Goal: Check status: Check status

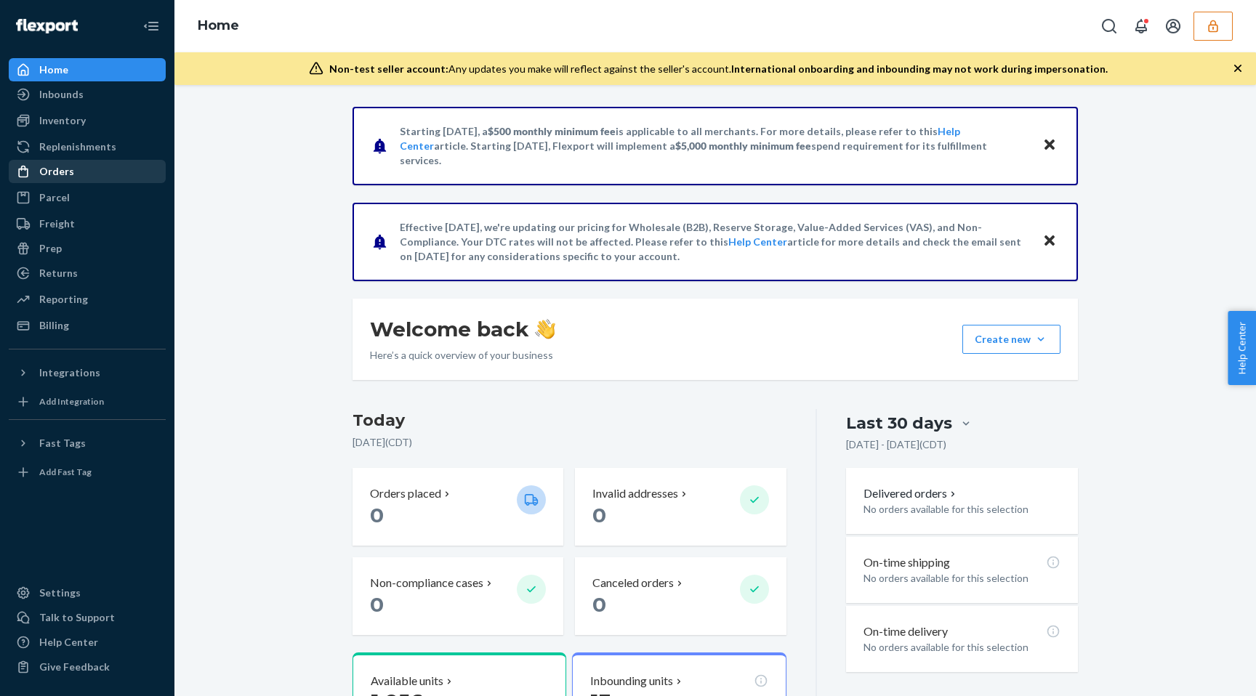
click at [92, 180] on div "Orders" at bounding box center [87, 171] width 154 height 20
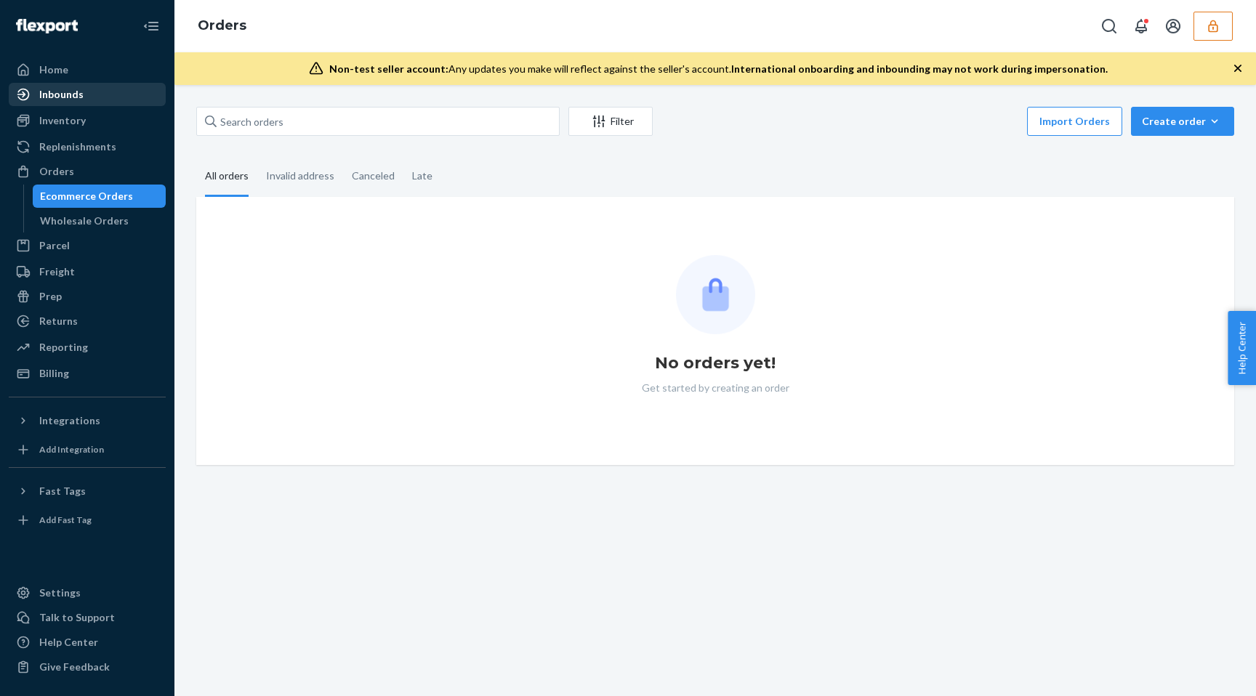
click at [96, 89] on div "Inbounds" at bounding box center [87, 94] width 154 height 20
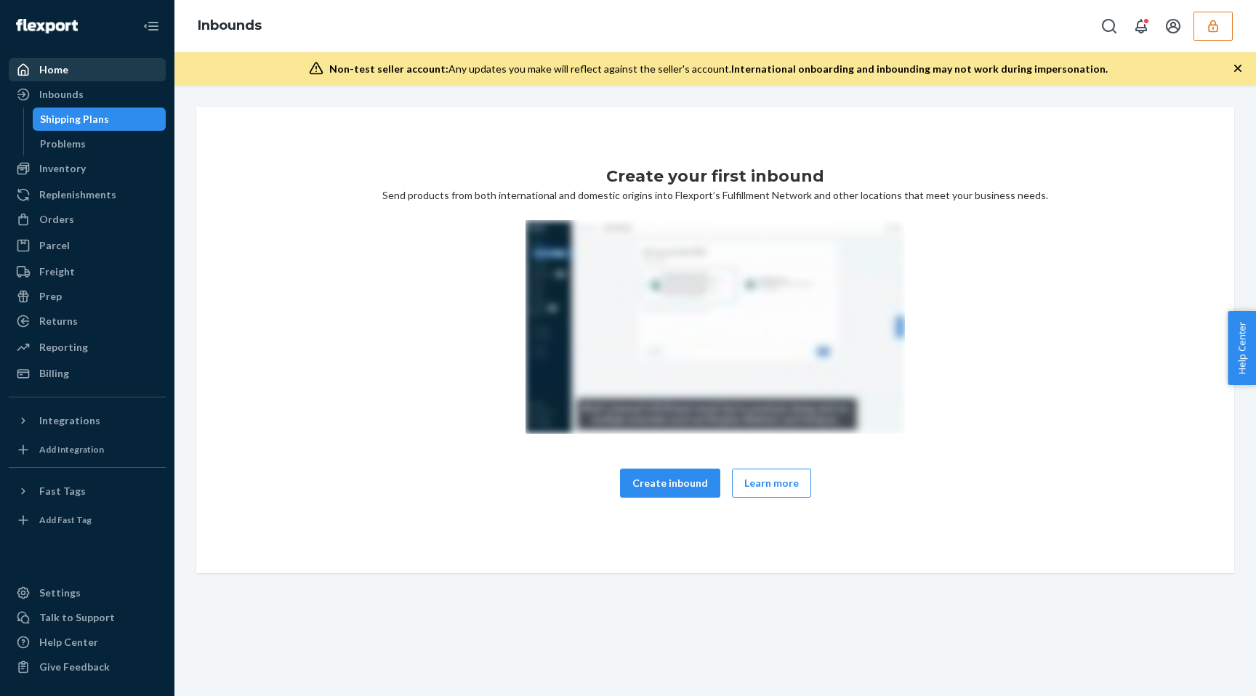
click at [92, 70] on div "Home" at bounding box center [87, 70] width 154 height 20
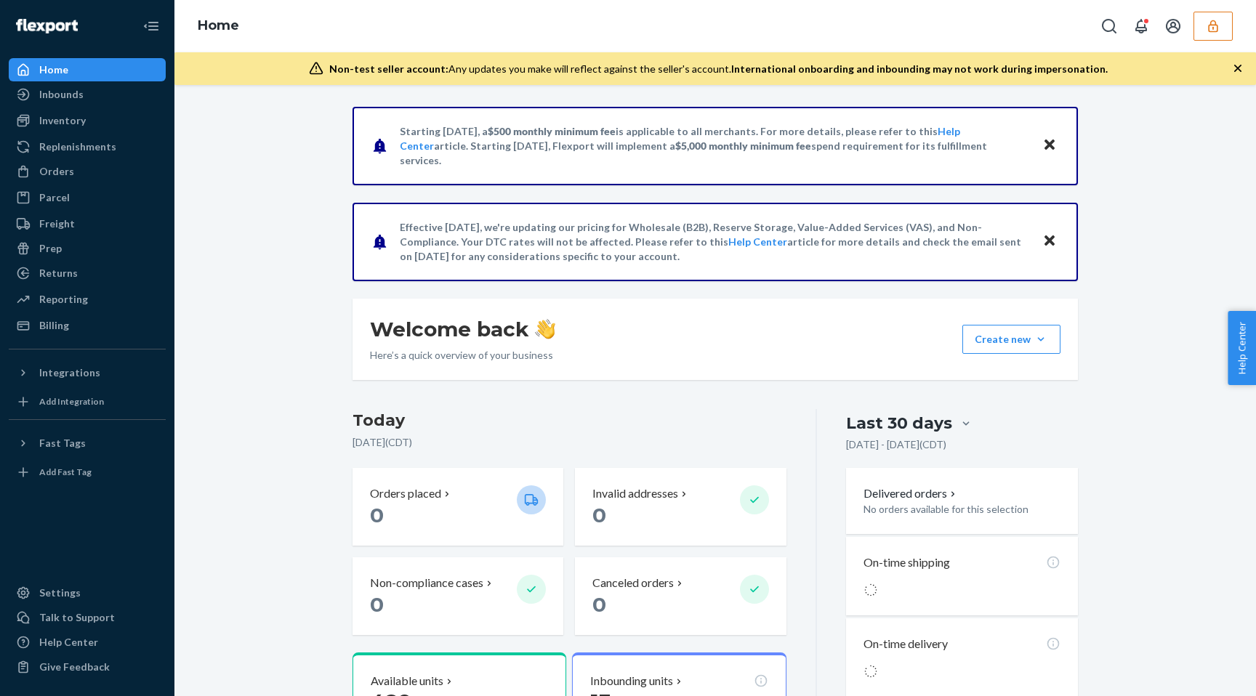
click at [1209, 25] on icon "button" at bounding box center [1212, 26] width 9 height 12
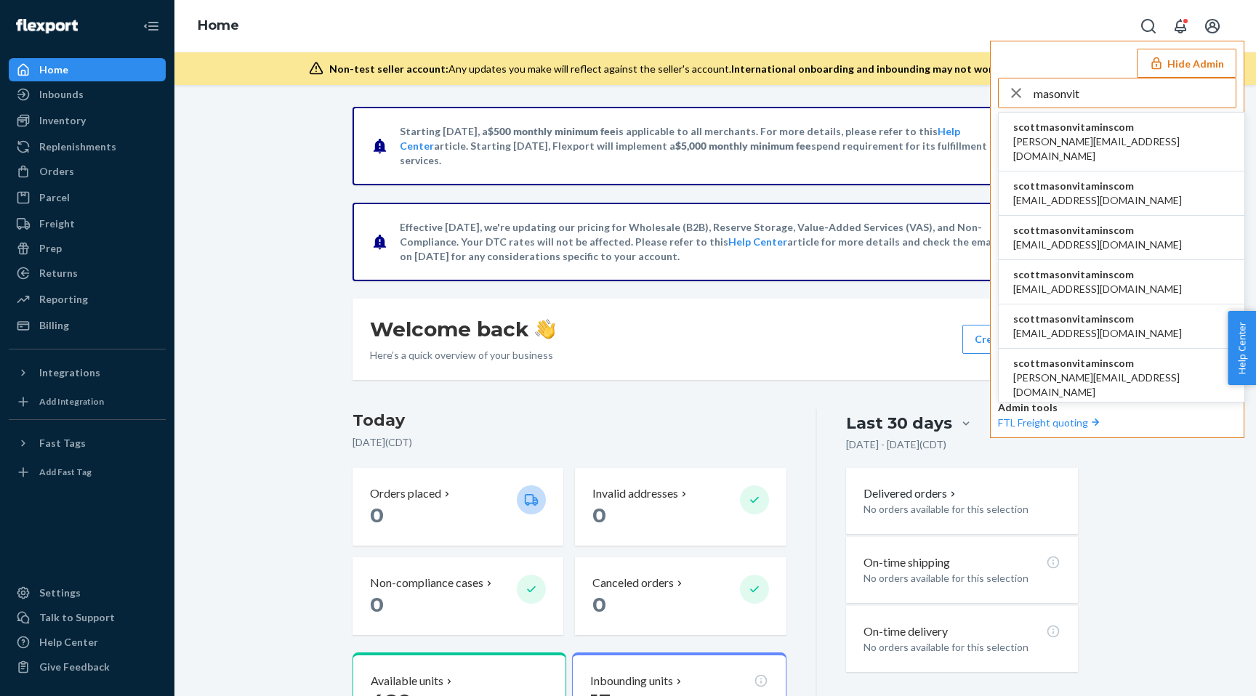
type input "masonvit"
click at [1172, 131] on li "scottmasonvitaminscom daniel@masonvitamins.com" at bounding box center [1122, 142] width 246 height 59
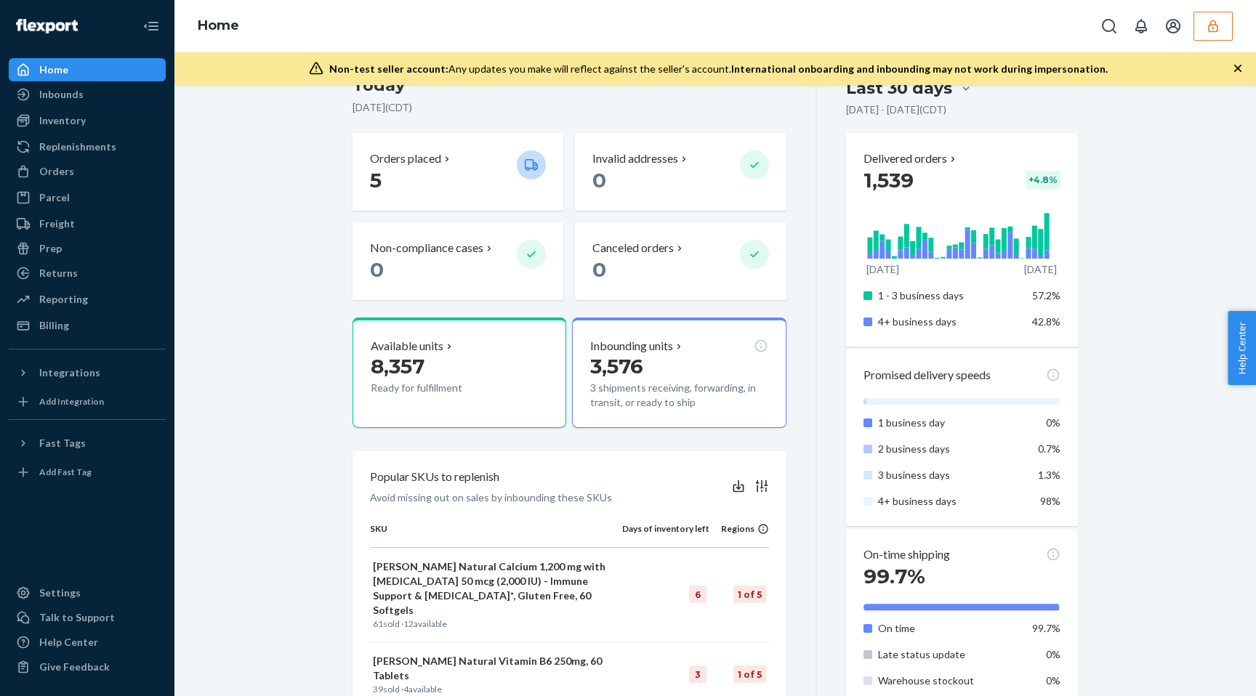
scroll to position [353, 0]
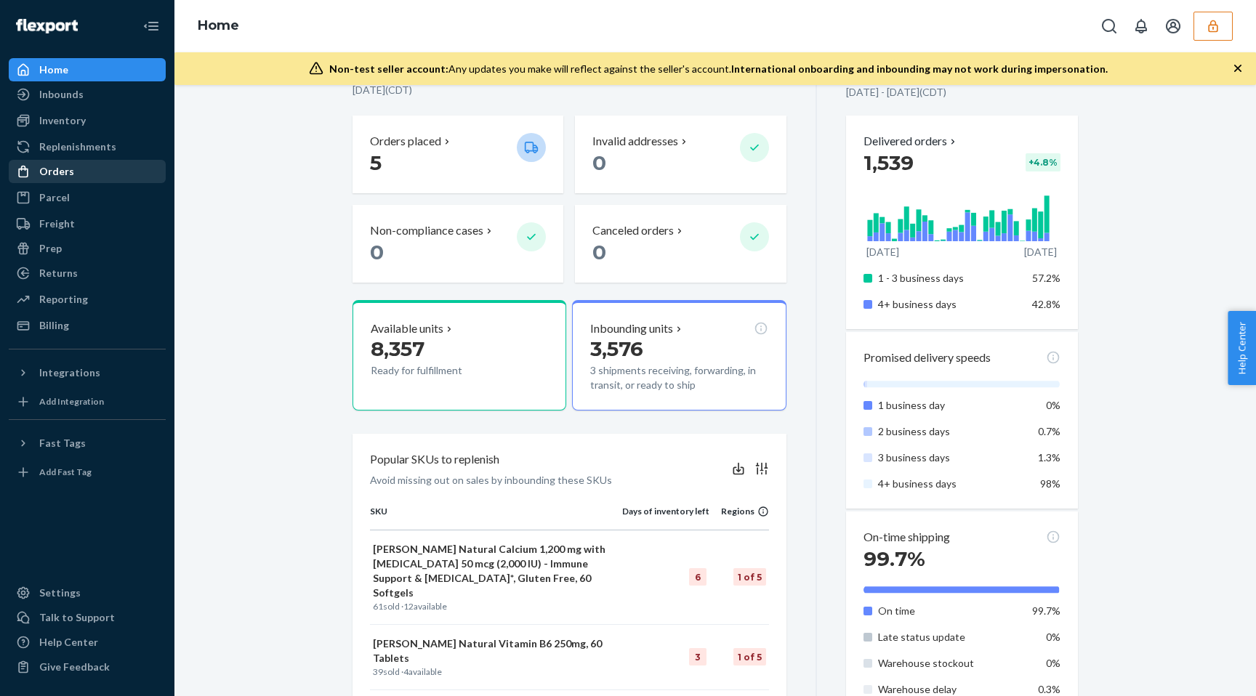
click at [100, 176] on div "Orders" at bounding box center [87, 171] width 154 height 20
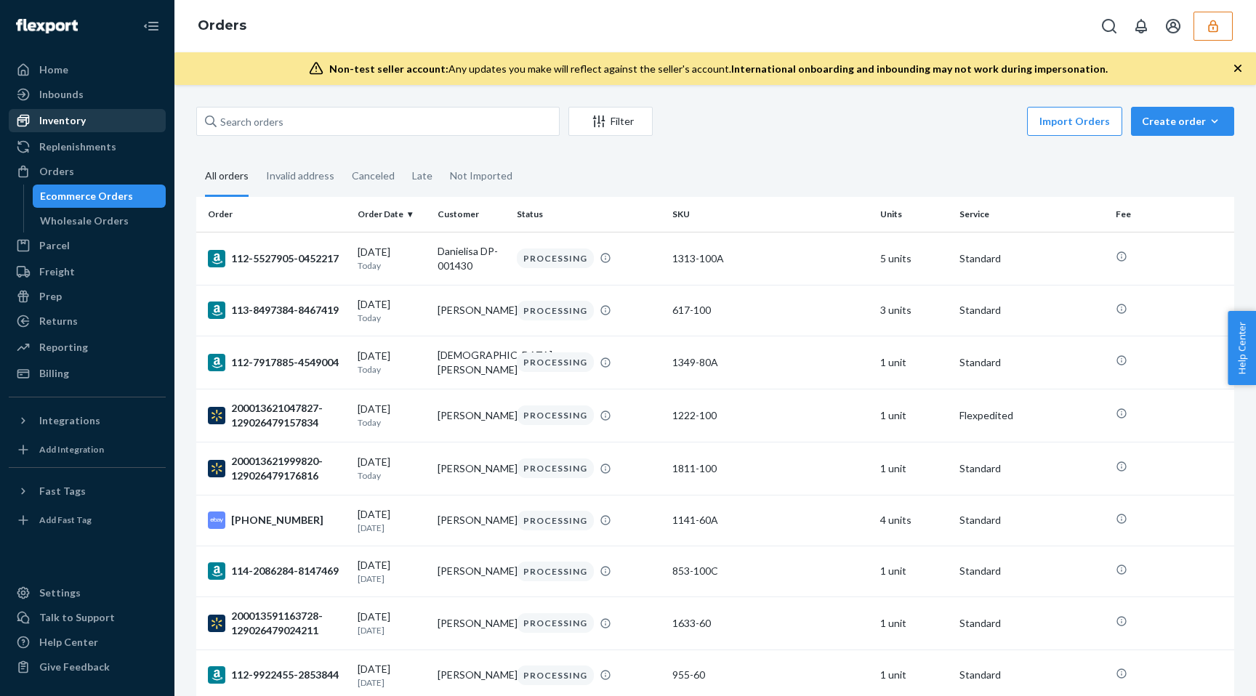
click at [83, 118] on div "Inventory" at bounding box center [62, 120] width 47 height 15
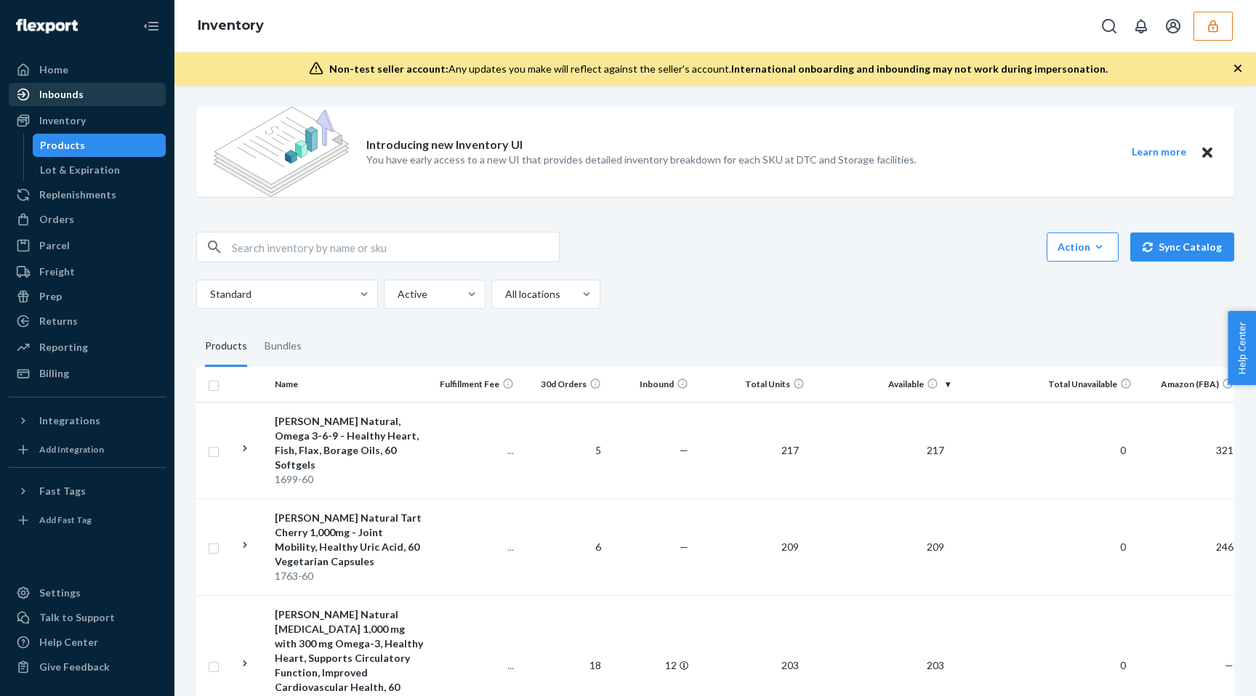
click at [80, 97] on div "Inbounds" at bounding box center [61, 94] width 44 height 15
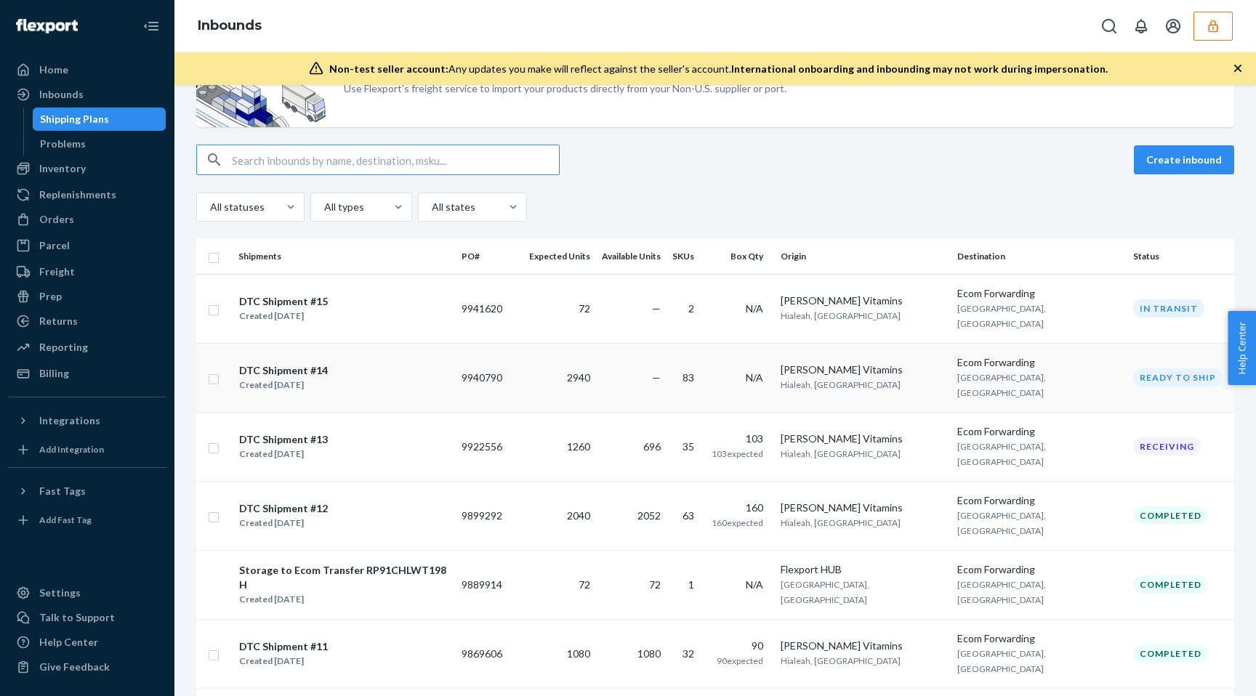
scroll to position [79, 0]
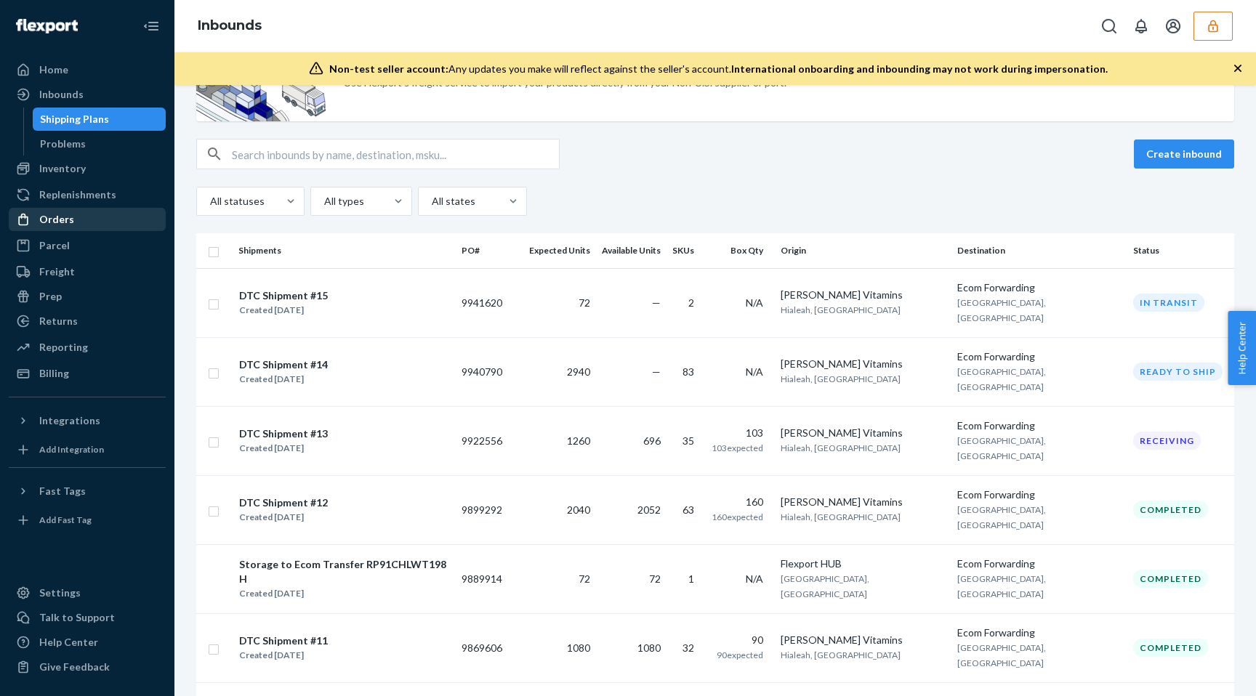
click at [117, 216] on div "Orders" at bounding box center [87, 219] width 154 height 20
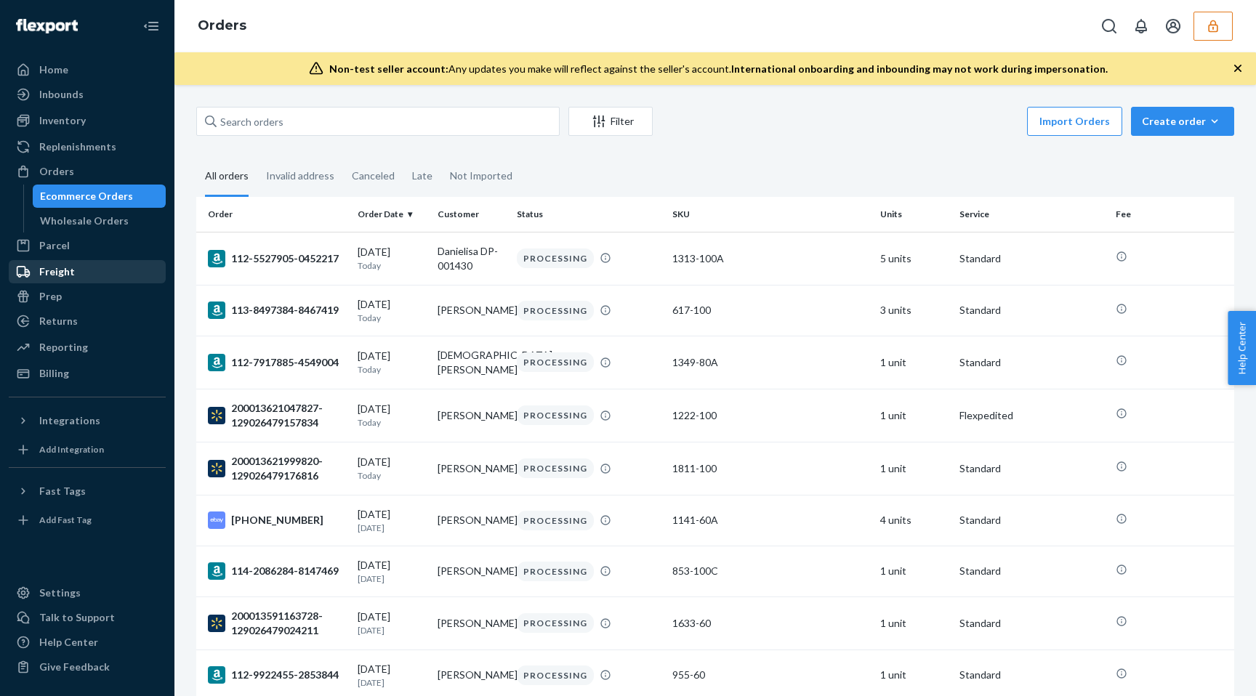
click at [111, 267] on div "Freight" at bounding box center [87, 272] width 154 height 20
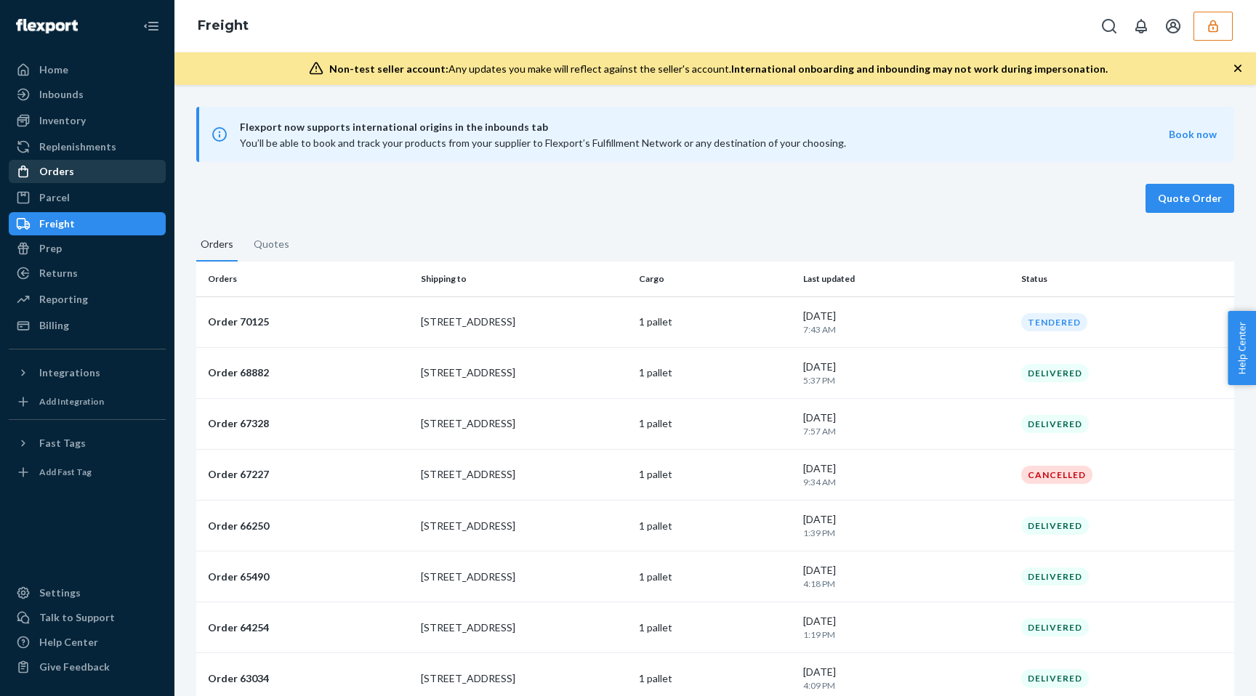
click at [100, 166] on div "Orders" at bounding box center [87, 171] width 154 height 20
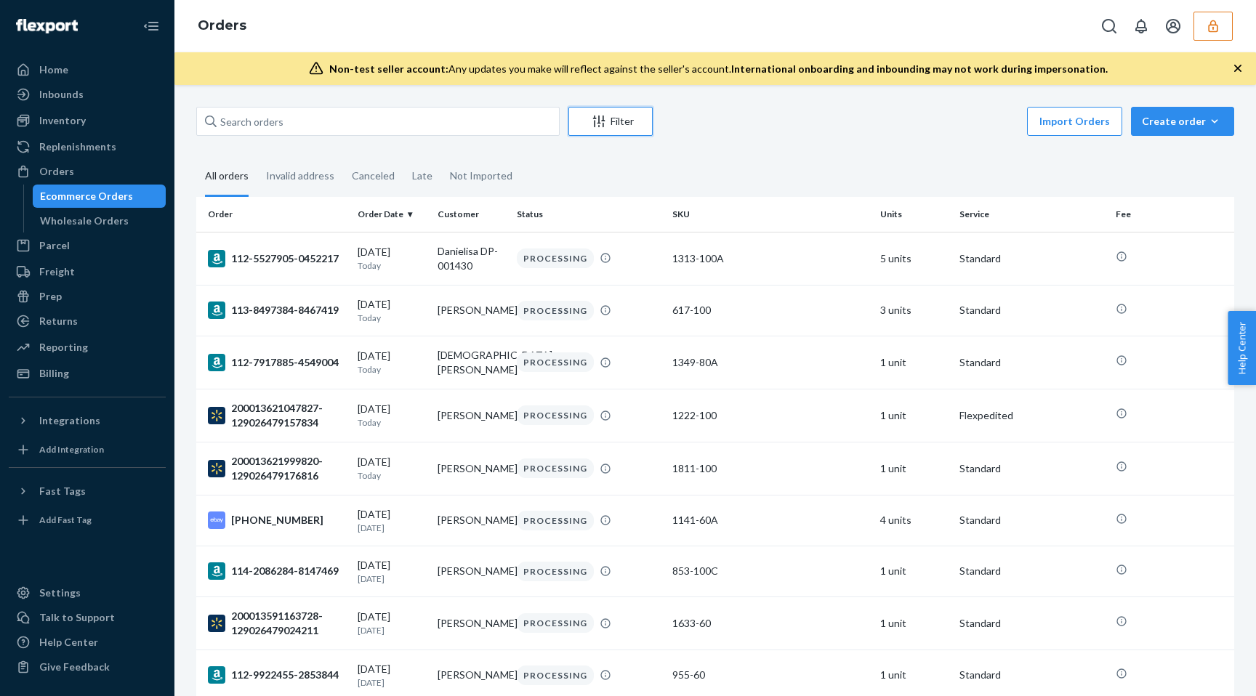
click at [595, 124] on icon "Filter" at bounding box center [599, 122] width 12 height 12
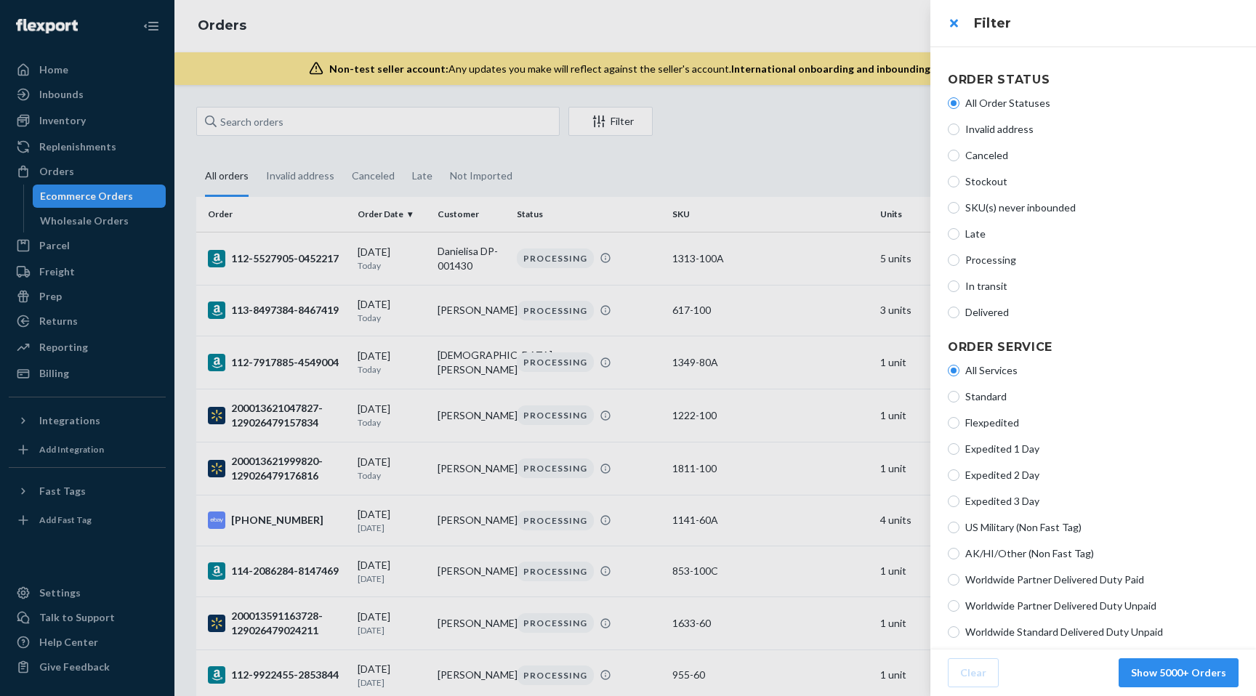
click at [1000, 264] on span "Processing" at bounding box center [1101, 260] width 273 height 15
click at [960, 264] on input "Processing" at bounding box center [954, 260] width 12 height 12
radio input "true"
radio input "false"
click at [955, 25] on button "close" at bounding box center [953, 23] width 29 height 29
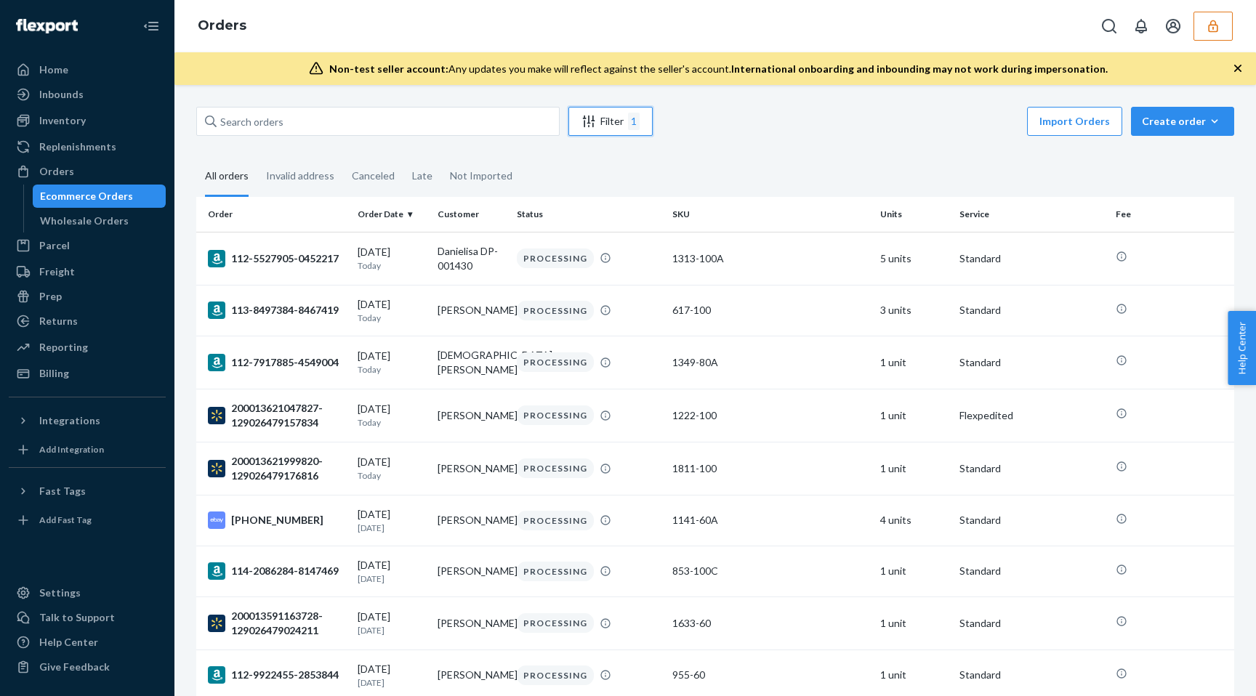
click at [632, 116] on div "1" at bounding box center [634, 121] width 12 height 17
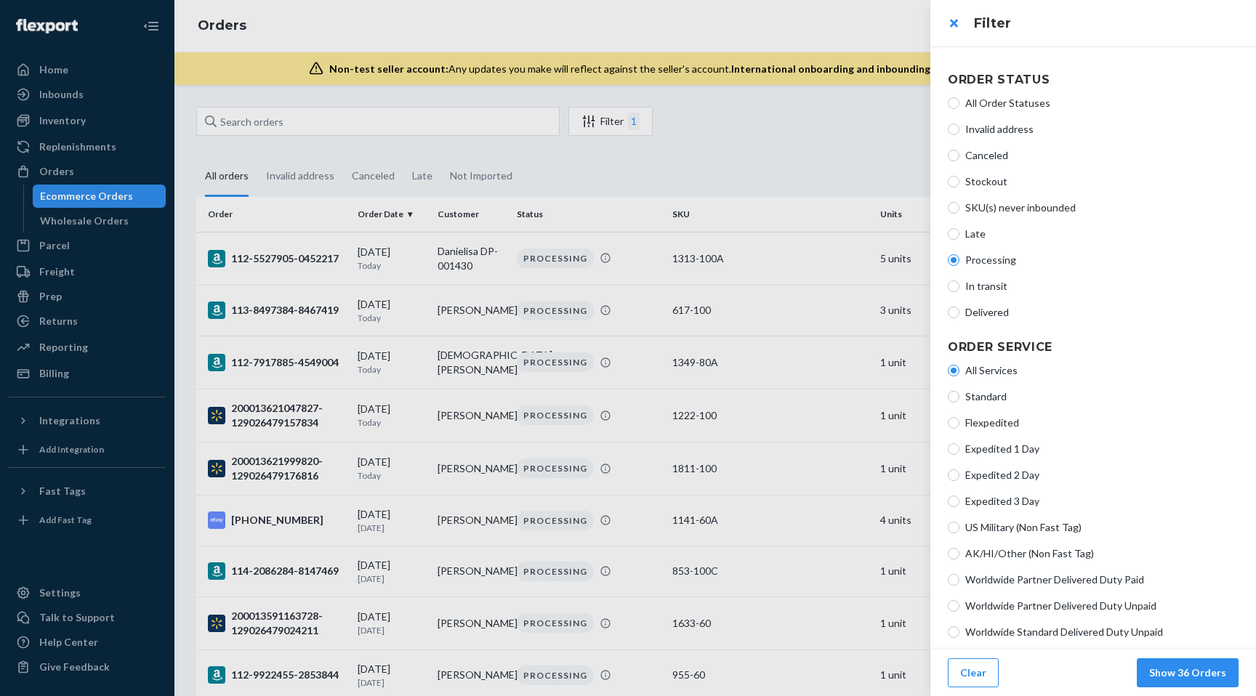
click at [1003, 103] on span "All Order Statuses" at bounding box center [1101, 103] width 273 height 15
click at [960, 103] on input "All Order Statuses" at bounding box center [954, 103] width 12 height 12
radio input "true"
radio input "false"
click at [1195, 673] on button "Show 5000+ Orders" at bounding box center [1179, 673] width 120 height 29
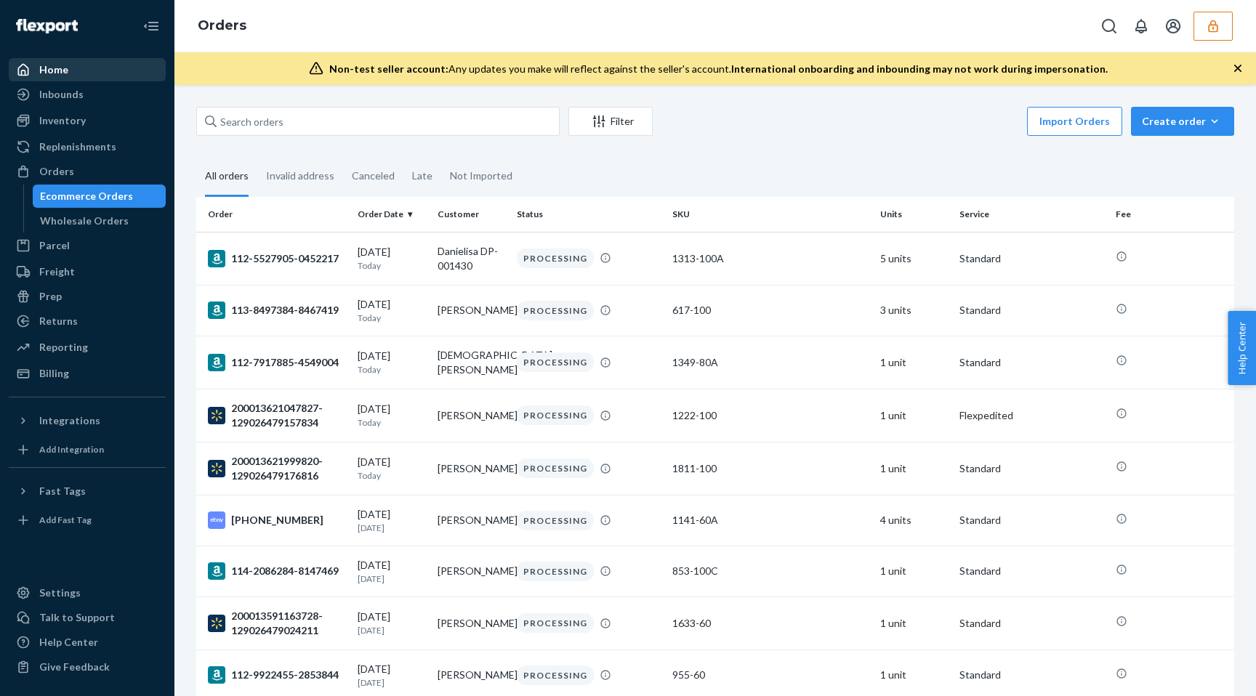
click at [113, 71] on div "Home" at bounding box center [87, 70] width 154 height 20
